Goal: Transaction & Acquisition: Purchase product/service

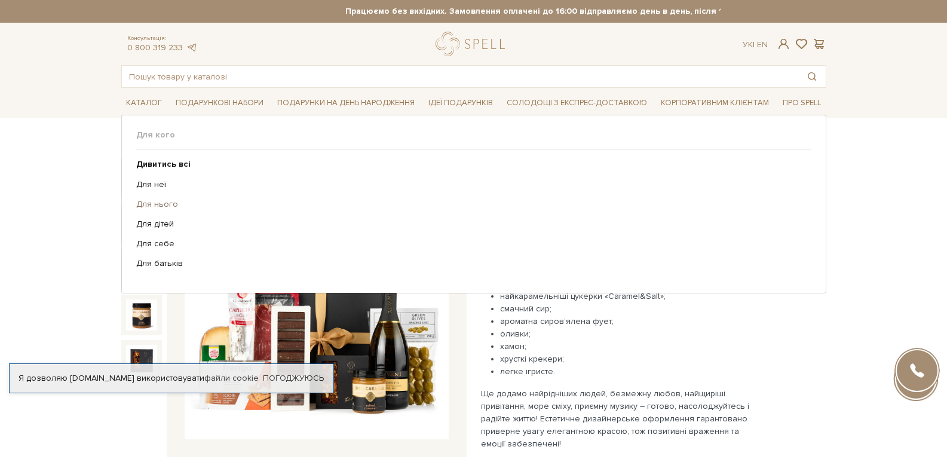
click at [158, 202] on link "Для нього" at bounding box center [469, 204] width 666 height 11
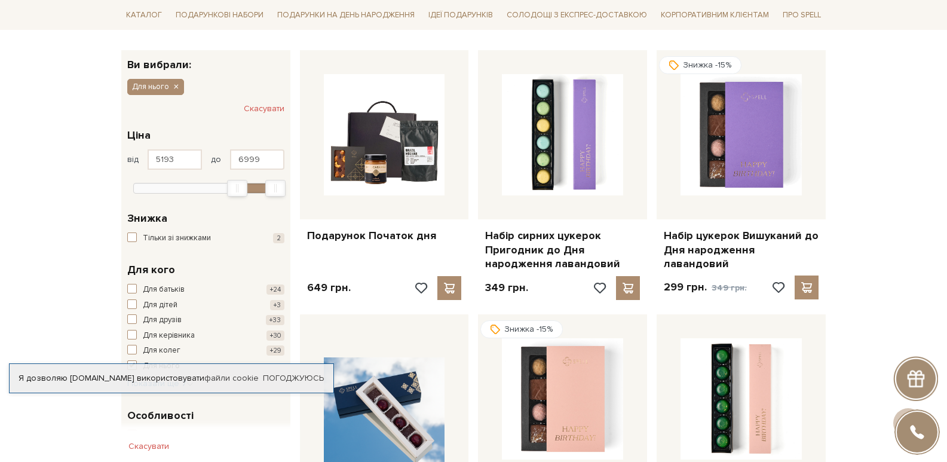
type input "5220"
drag, startPoint x: 130, startPoint y: 189, endPoint x: 237, endPoint y: 188, distance: 106.4
click at [237, 188] on div "Min" at bounding box center [242, 188] width 19 height 16
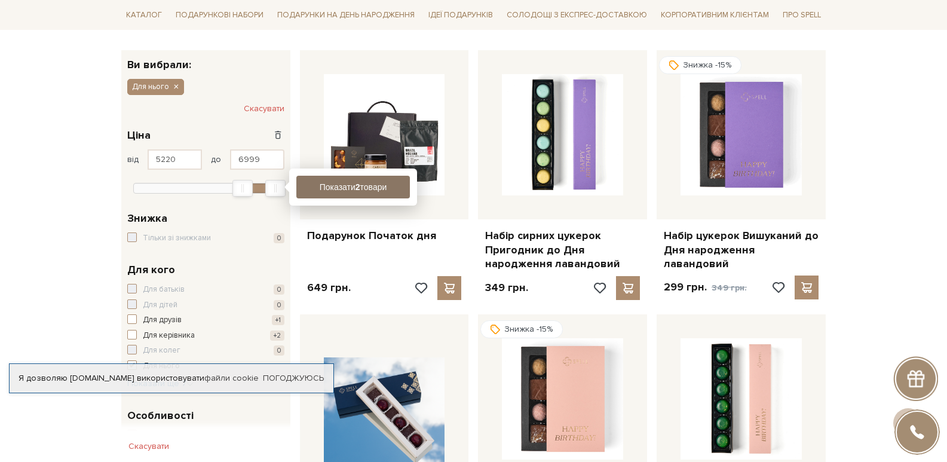
click at [399, 188] on button "Показати 2 товари" at bounding box center [353, 187] width 114 height 23
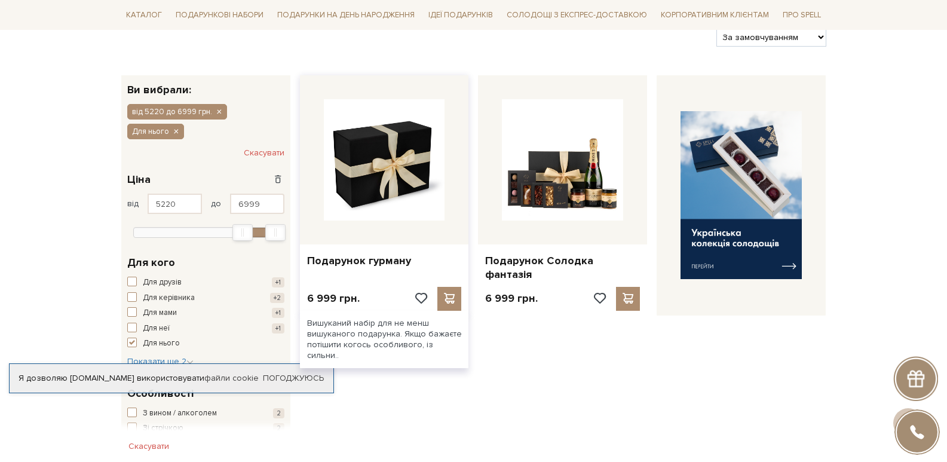
click at [375, 177] on img at bounding box center [384, 159] width 121 height 121
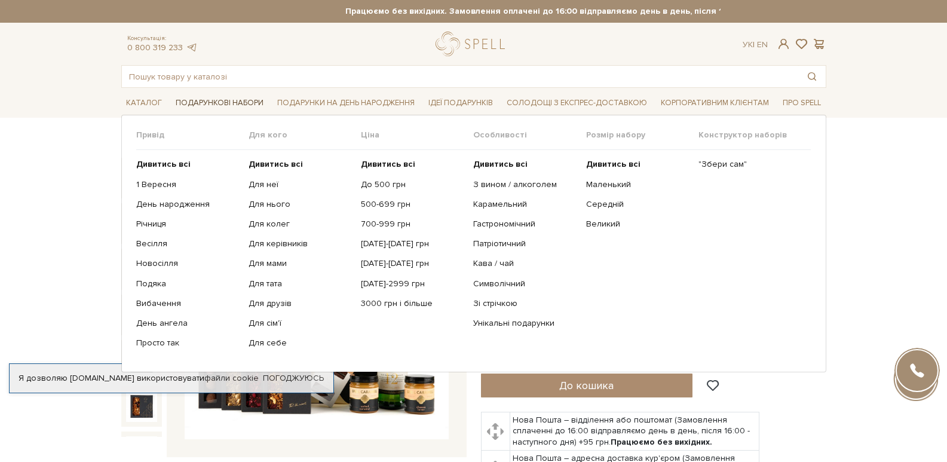
click at [220, 107] on span "Подарункові набори" at bounding box center [219, 103] width 97 height 19
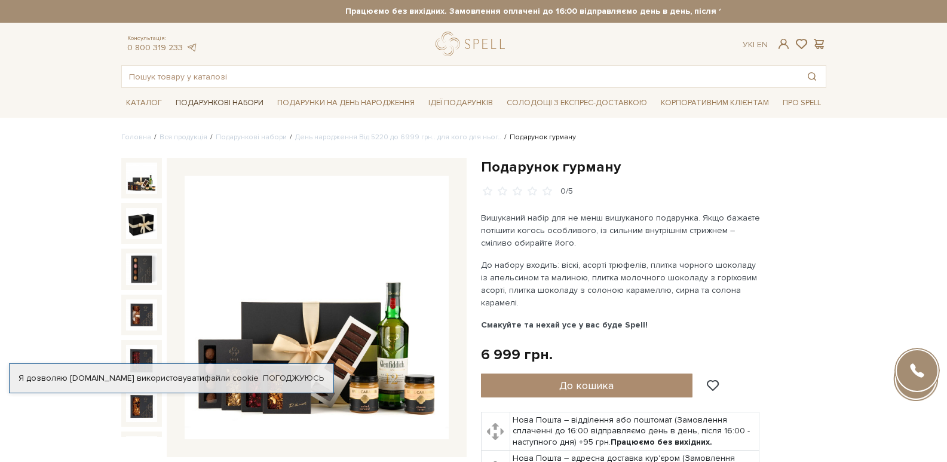
click at [195, 99] on span "Подарункові набори" at bounding box center [219, 103] width 97 height 19
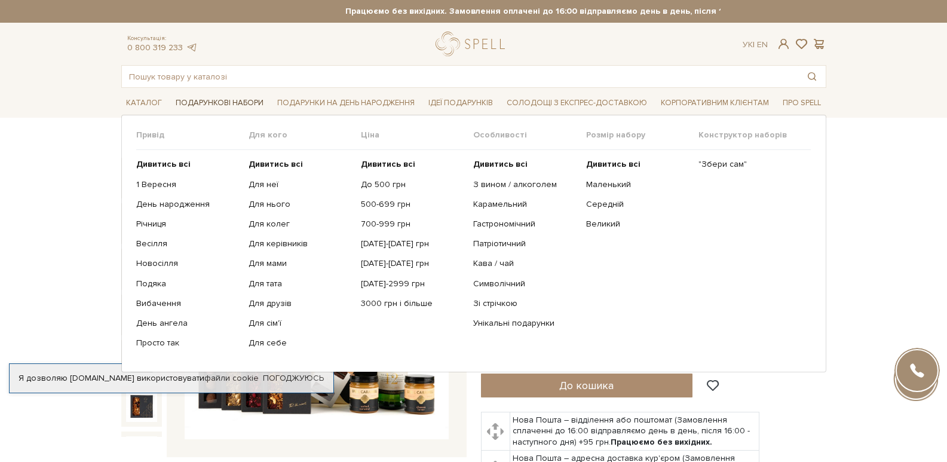
click at [213, 103] on span "Подарункові набори" at bounding box center [219, 103] width 97 height 19
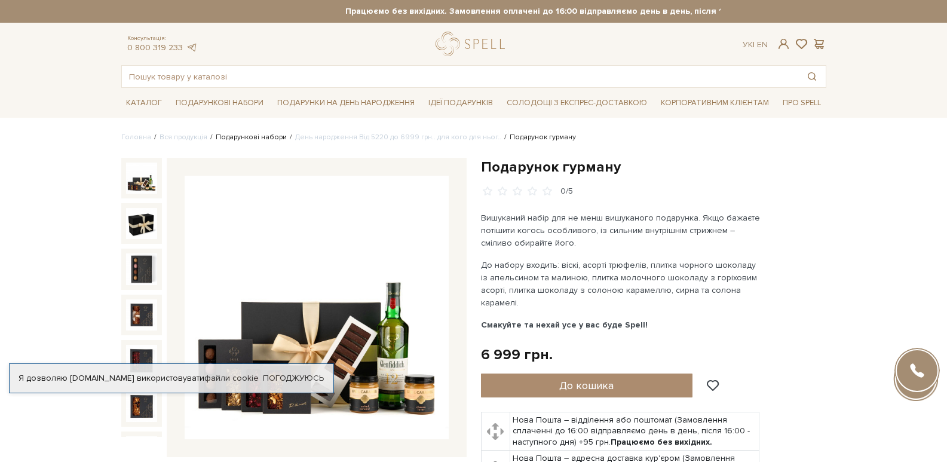
click at [250, 136] on link "Подарункові набори" at bounding box center [251, 137] width 71 height 9
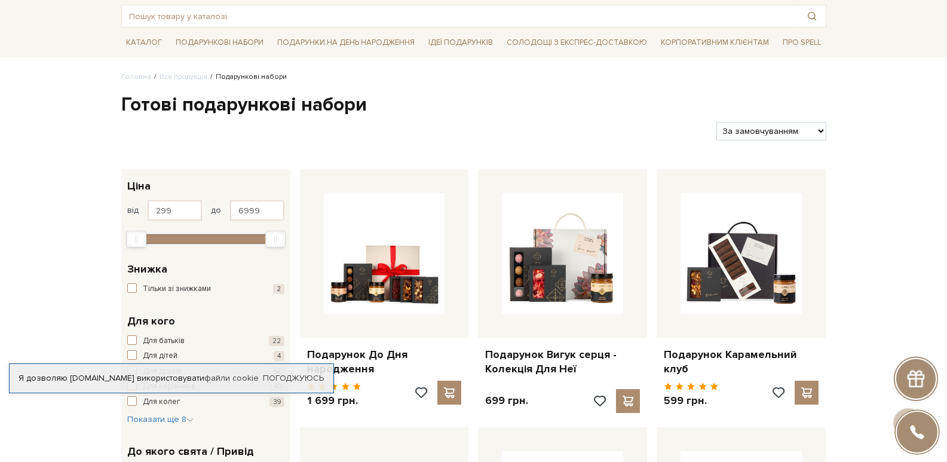
scroll to position [60, 0]
type input "4104"
drag, startPoint x: 140, startPoint y: 234, endPoint x: 223, endPoint y: 240, distance: 82.6
click at [223, 240] on div "Min" at bounding box center [218, 240] width 19 height 16
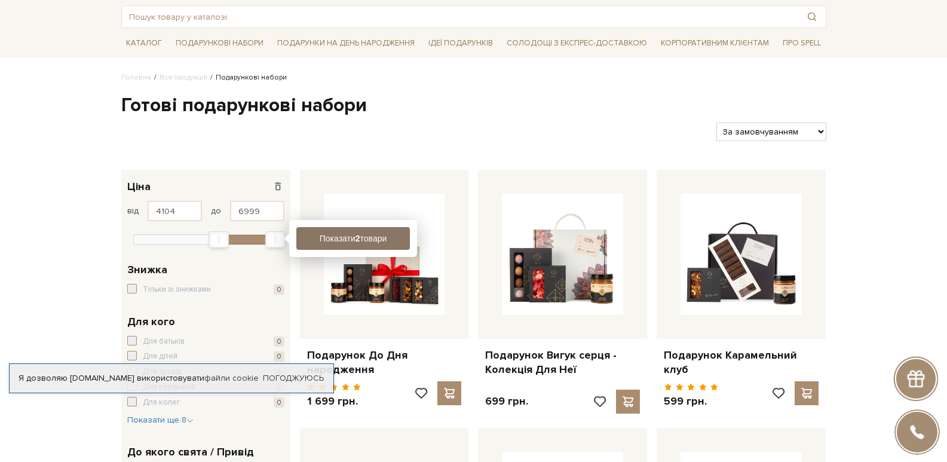
click at [342, 238] on button "Показати 2 товари" at bounding box center [353, 238] width 114 height 23
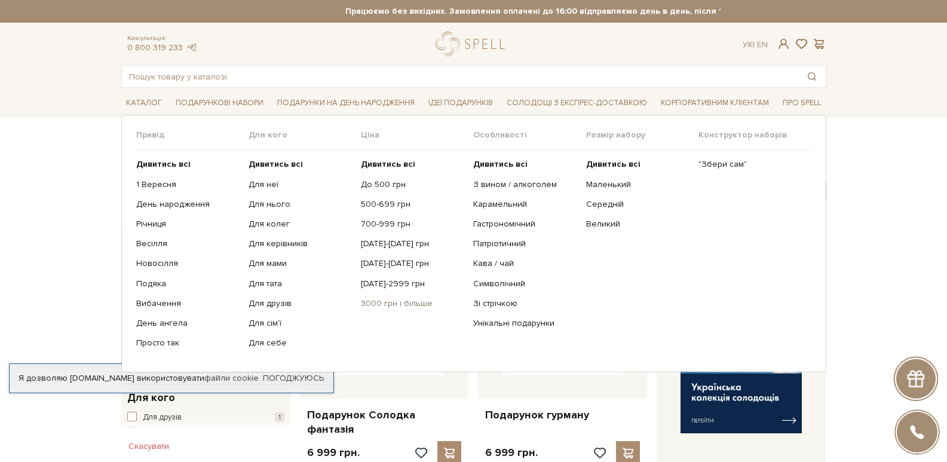
click at [386, 309] on link "3000 грн і більше" at bounding box center [412, 303] width 103 height 11
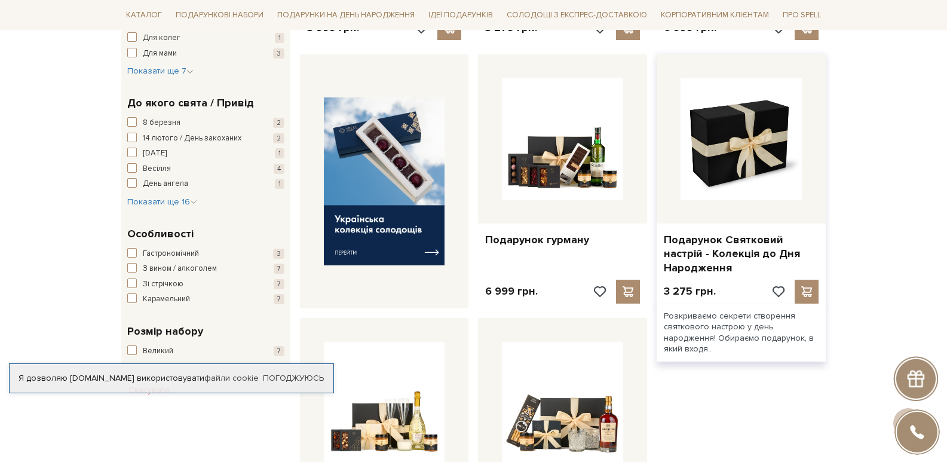
scroll to position [418, 0]
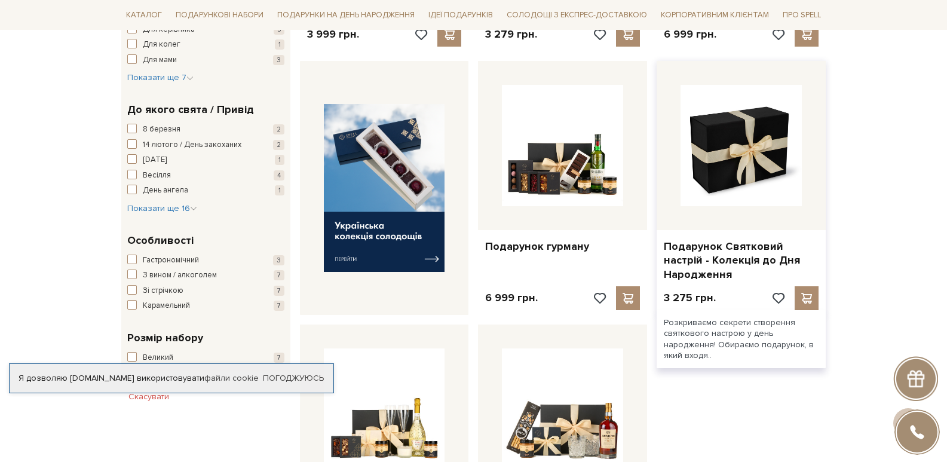
click at [762, 147] on img at bounding box center [741, 145] width 121 height 121
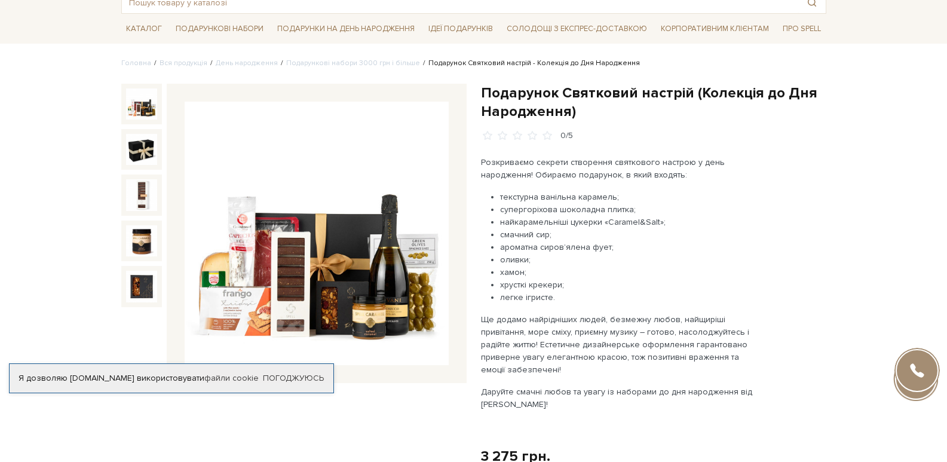
scroll to position [60, 0]
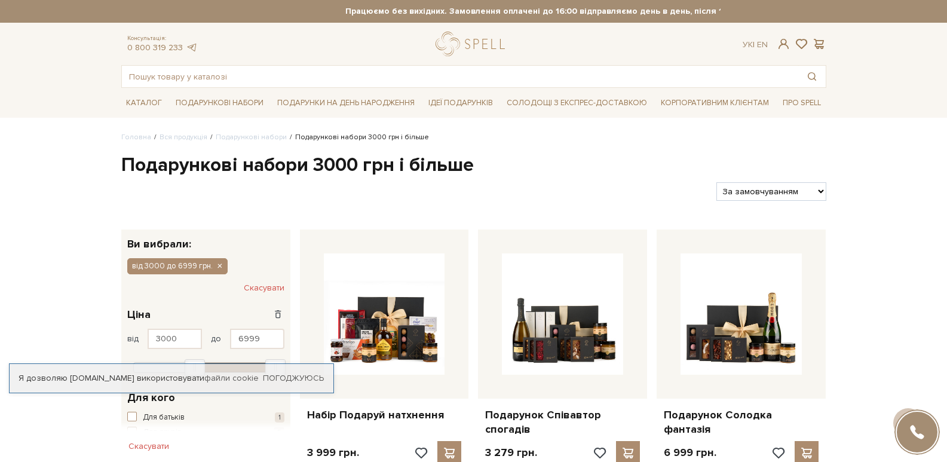
scroll to position [440, 0]
